Goal: Check status

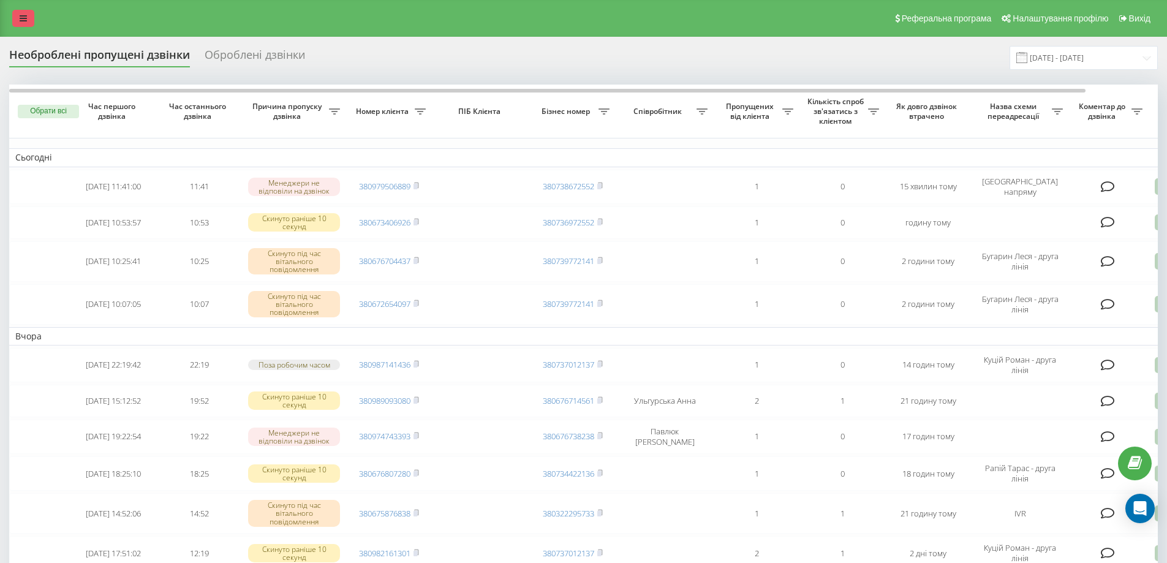
click at [13, 14] on link at bounding box center [23, 18] width 22 height 17
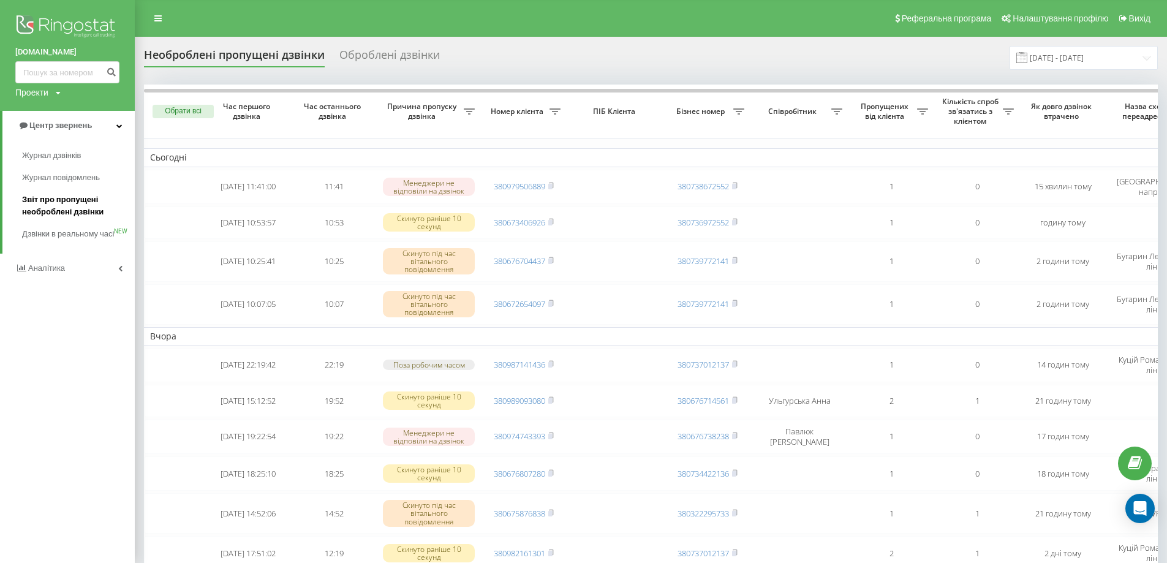
click at [86, 201] on span "Звіт про пропущені необроблені дзвінки" at bounding box center [75, 206] width 107 height 24
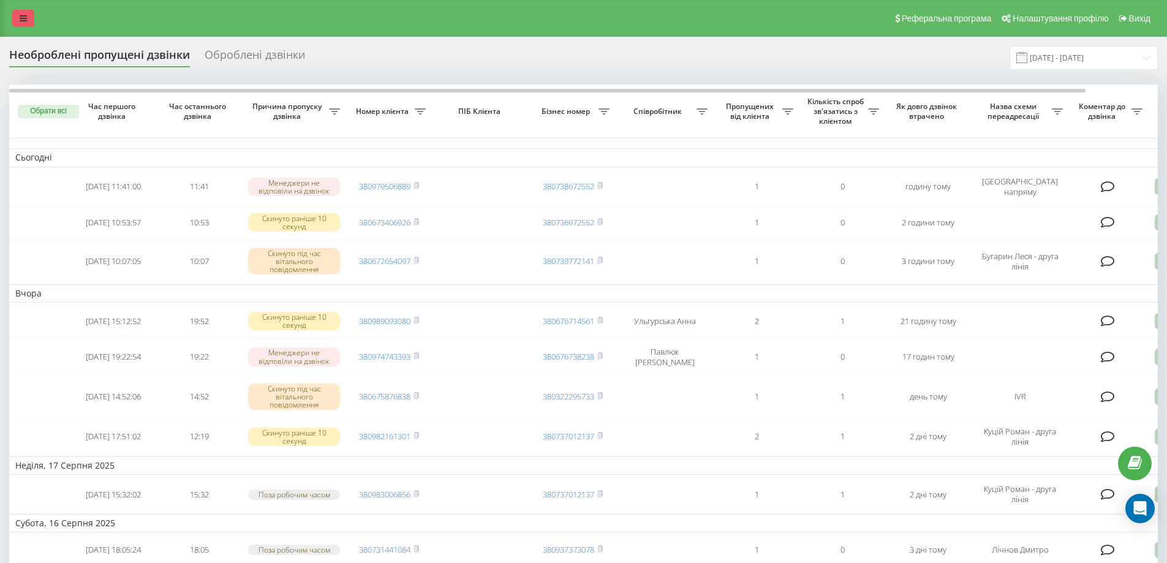
click at [19, 18] on link at bounding box center [23, 18] width 22 height 17
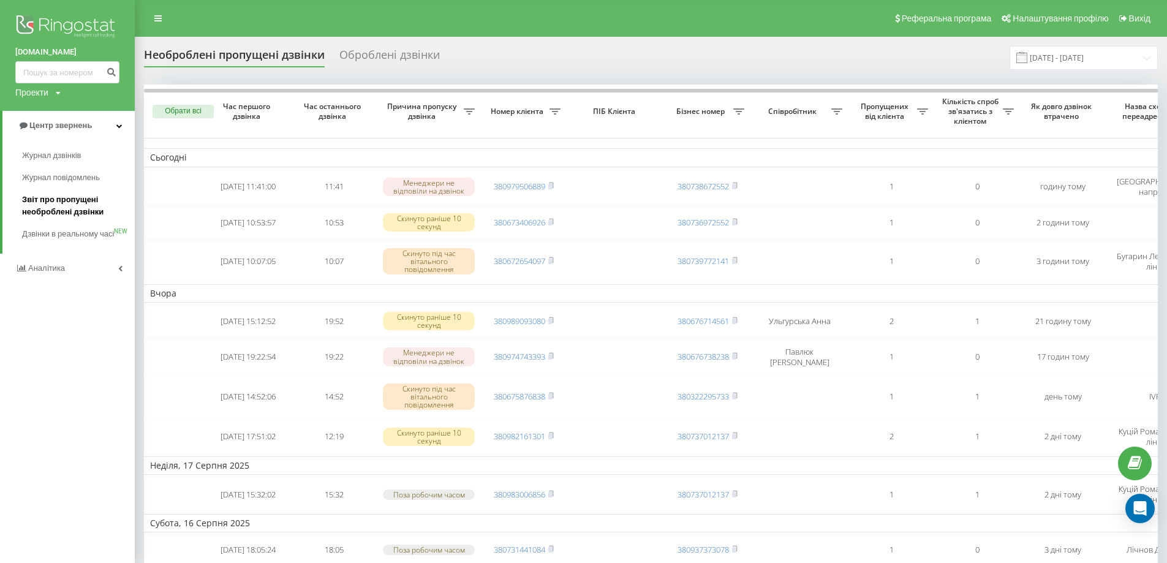
click at [66, 197] on span "Звіт про пропущені необроблені дзвінки" at bounding box center [75, 206] width 107 height 24
